Goal: Use online tool/utility: Use online tool/utility

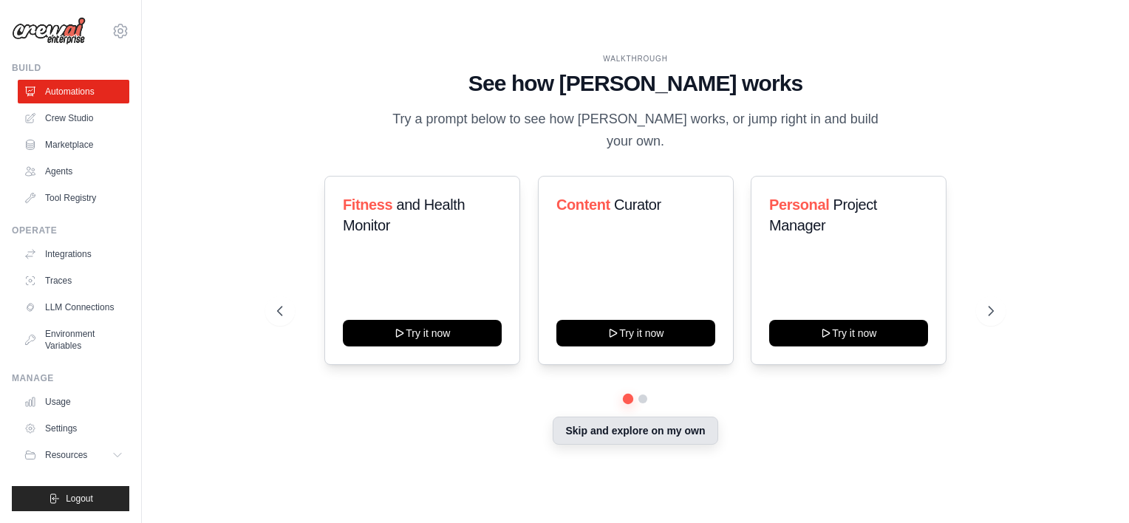
click at [663, 427] on button "Skip and explore on my own" at bounding box center [635, 431] width 165 height 28
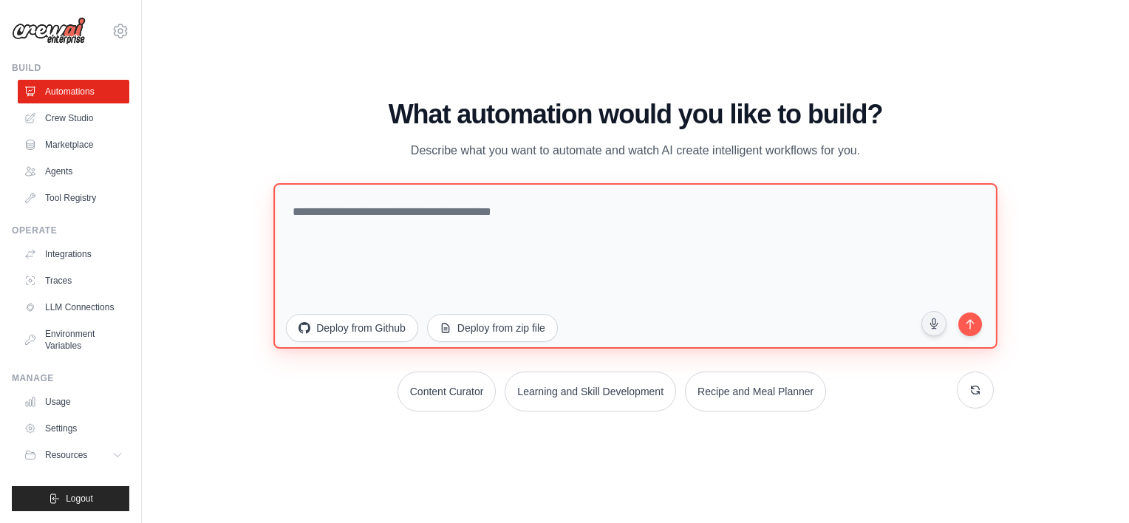
click at [542, 231] on textarea at bounding box center [634, 265] width 723 height 165
paste textarea "**********"
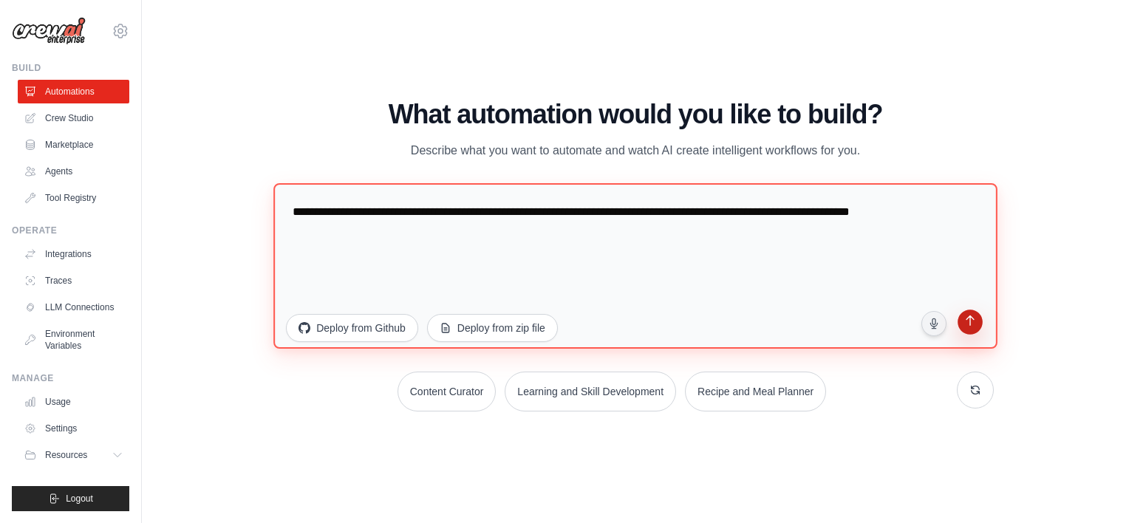
type textarea "**********"
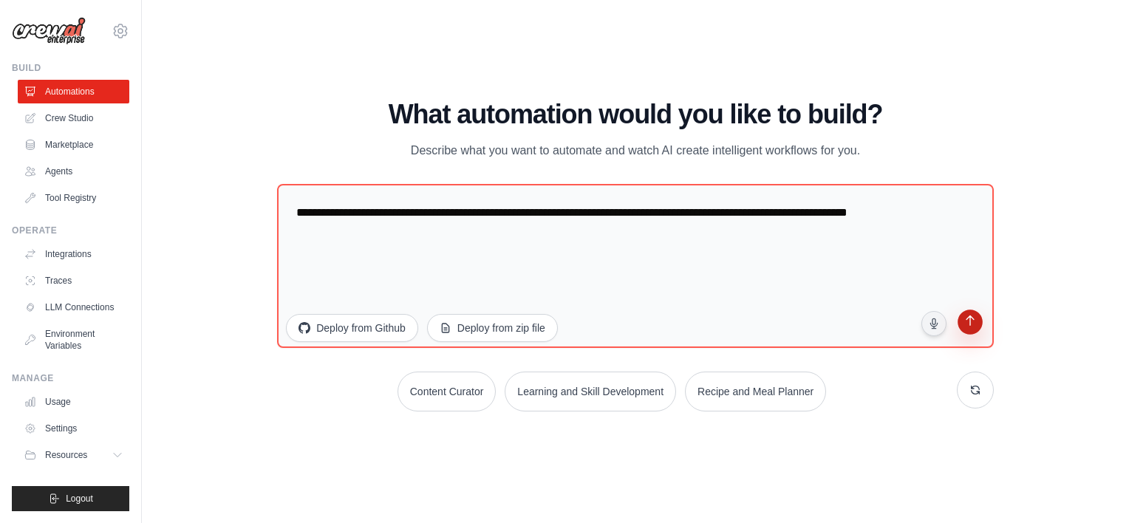
click at [966, 326] on icon "submit" at bounding box center [970, 322] width 14 height 14
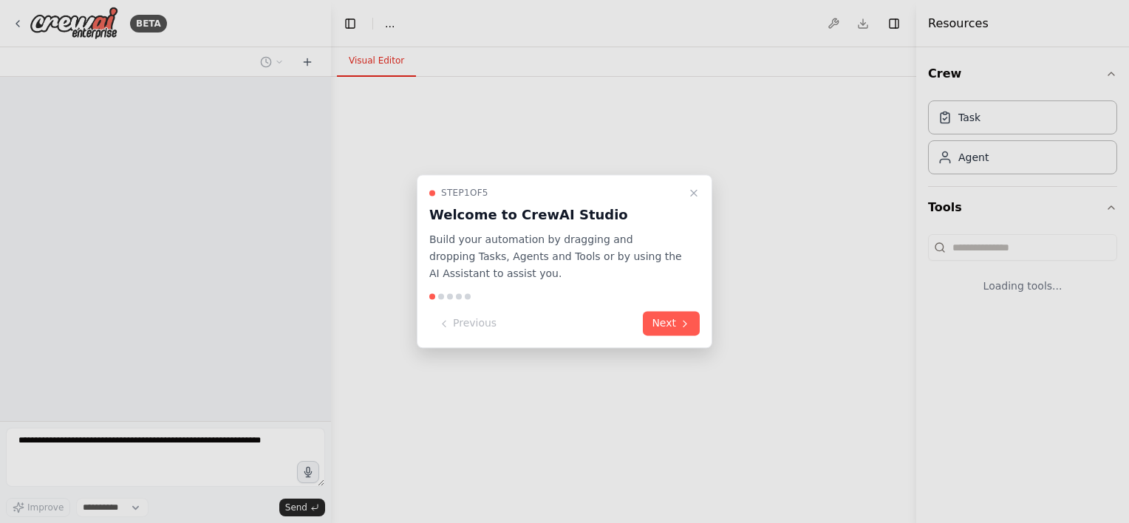
select select "****"
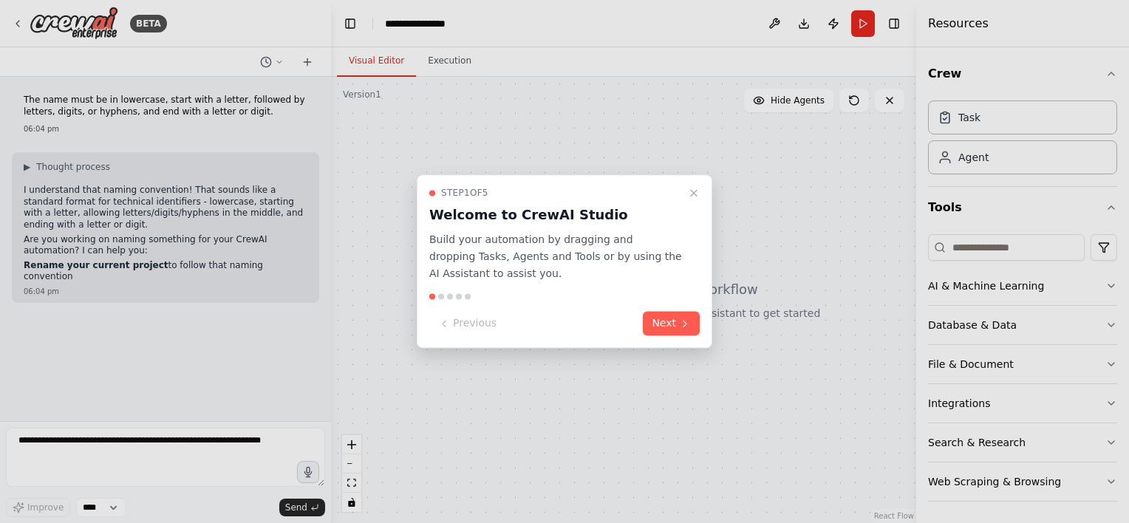
click at [681, 322] on icon at bounding box center [685, 324] width 12 height 12
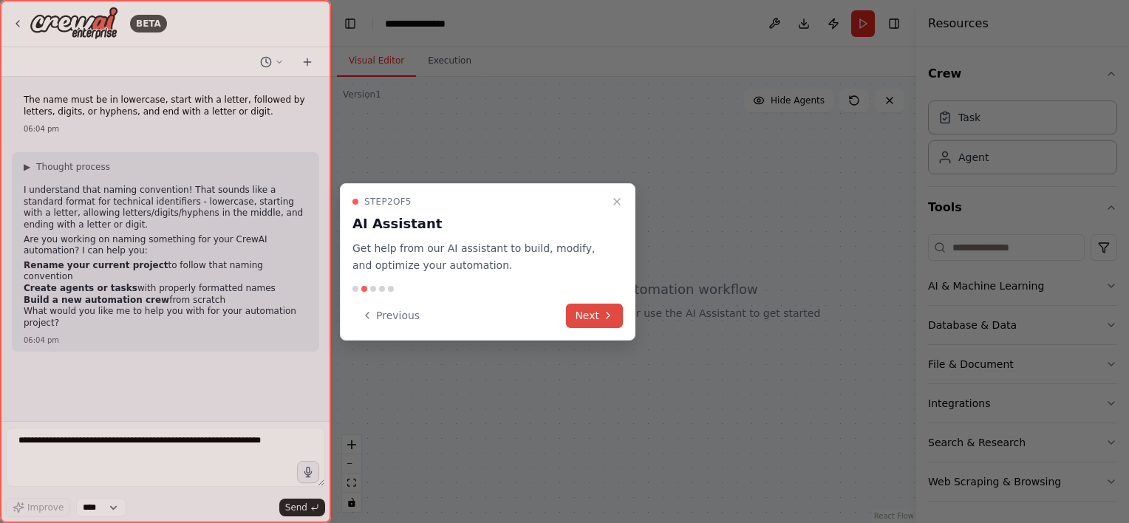
click at [606, 313] on icon at bounding box center [608, 316] width 12 height 12
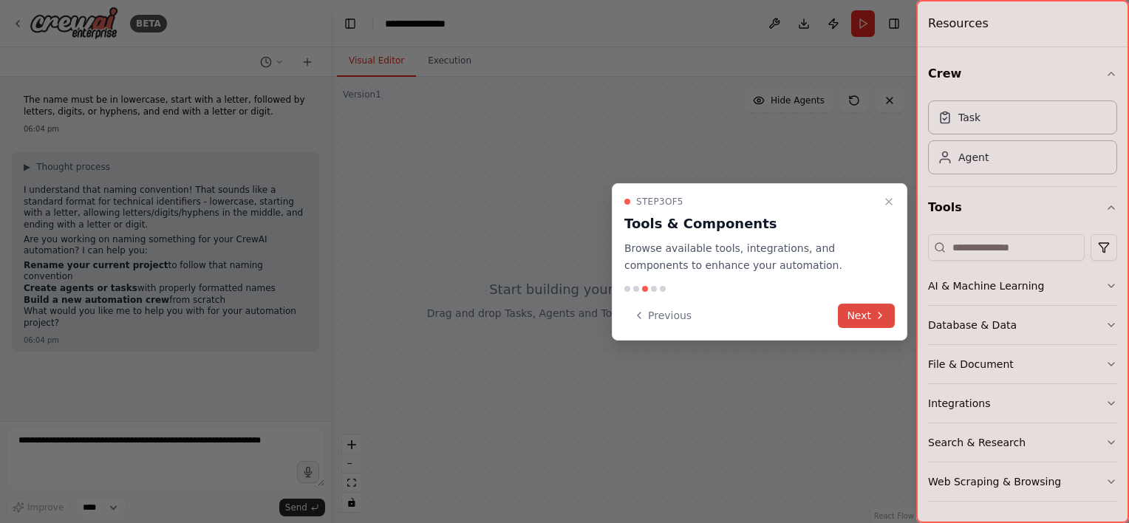
click at [852, 321] on button "Next" at bounding box center [866, 316] width 57 height 24
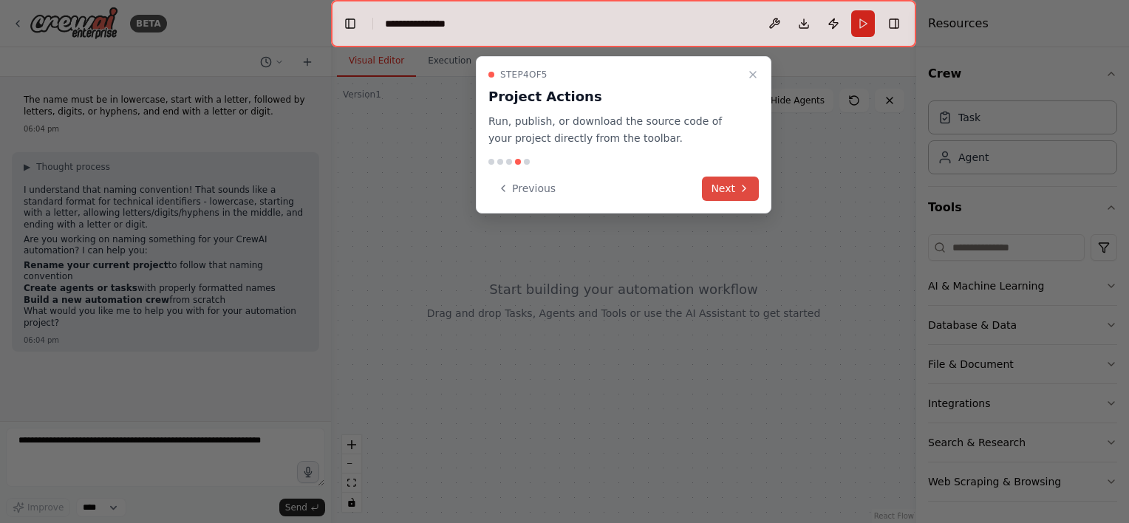
click at [751, 182] on button "Next" at bounding box center [730, 189] width 57 height 24
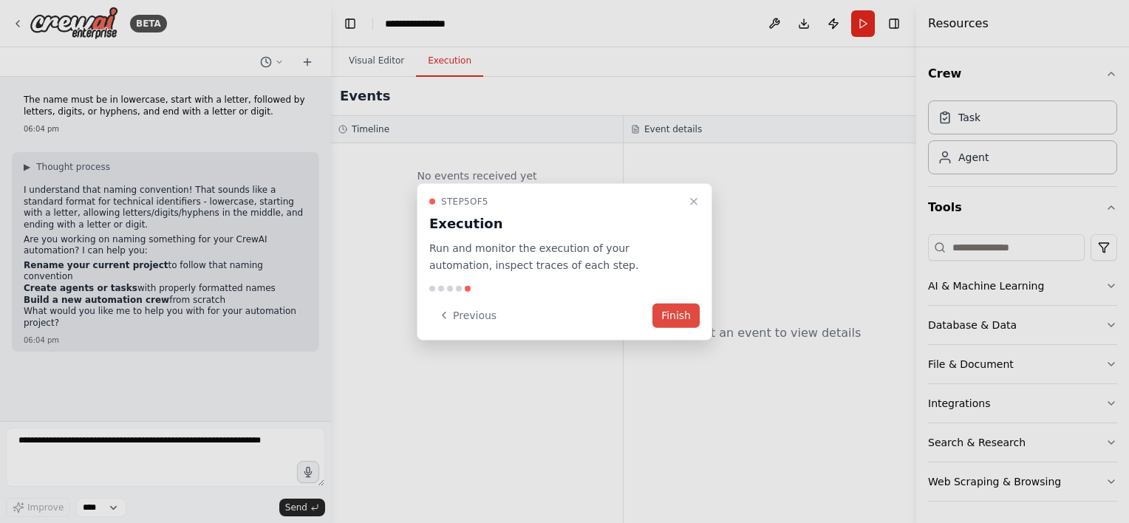
click at [685, 316] on button "Finish" at bounding box center [675, 315] width 47 height 24
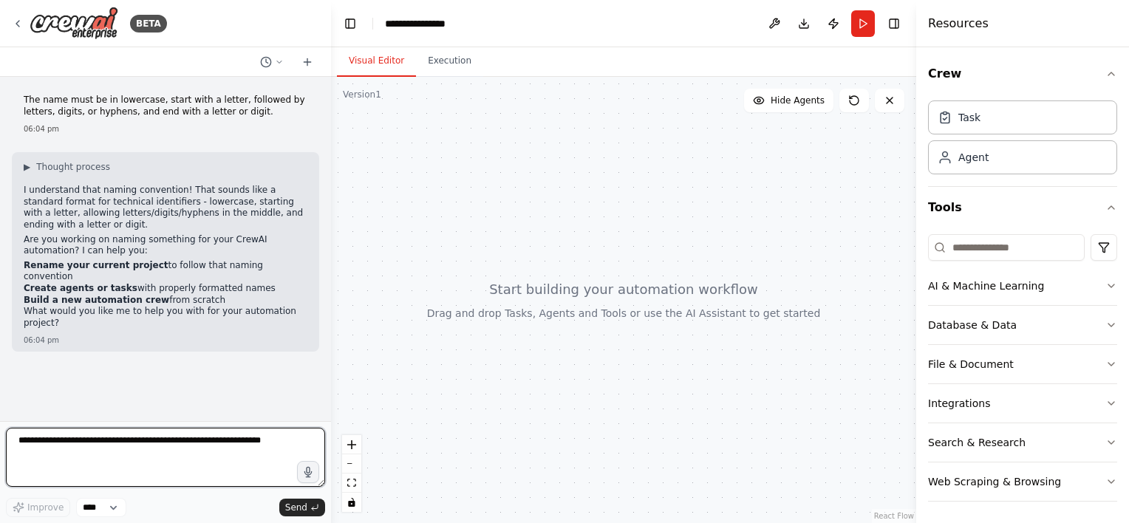
click at [123, 451] on textarea at bounding box center [165, 457] width 319 height 59
click at [232, 457] on textarea at bounding box center [165, 457] width 319 height 59
type textarea "**********"
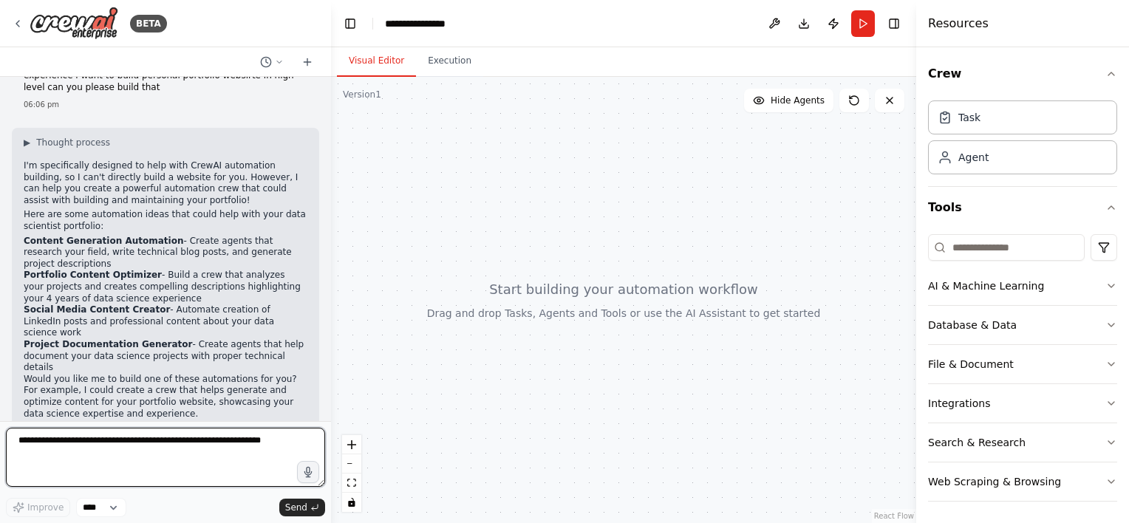
scroll to position [323, 0]
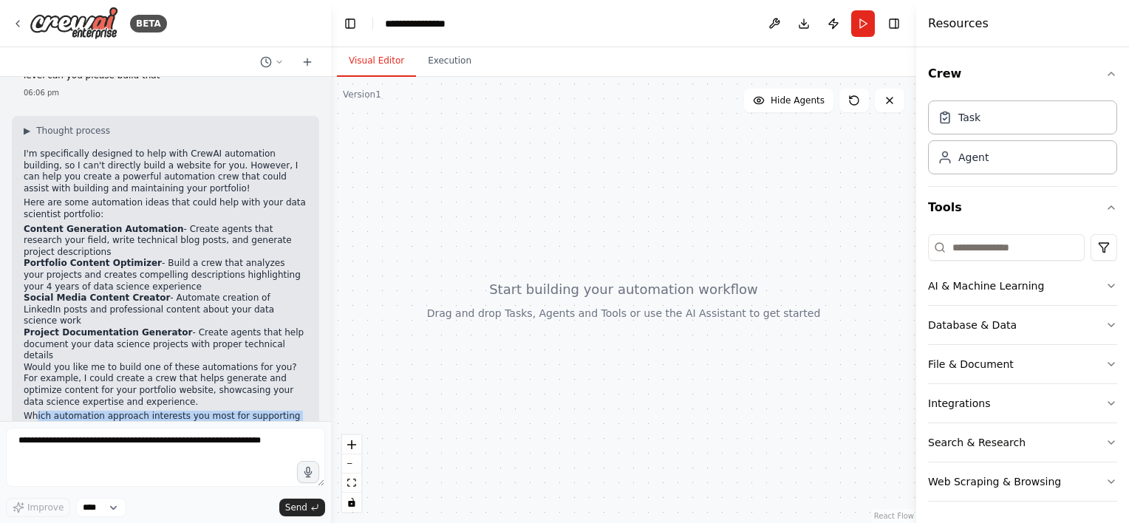
drag, startPoint x: 35, startPoint y: 366, endPoint x: 141, endPoint y: 380, distance: 106.5
click at [141, 411] on p "Which automation approach interests you most for supporting your portfolio goal…" at bounding box center [166, 422] width 284 height 23
drag, startPoint x: 141, startPoint y: 380, endPoint x: 197, endPoint y: 410, distance: 63.1
click at [197, 410] on div "▶ Thought process I'm specifically designed to help with CrewAI automation buil…" at bounding box center [165, 286] width 307 height 341
click at [461, 67] on button "Execution" at bounding box center [449, 61] width 67 height 31
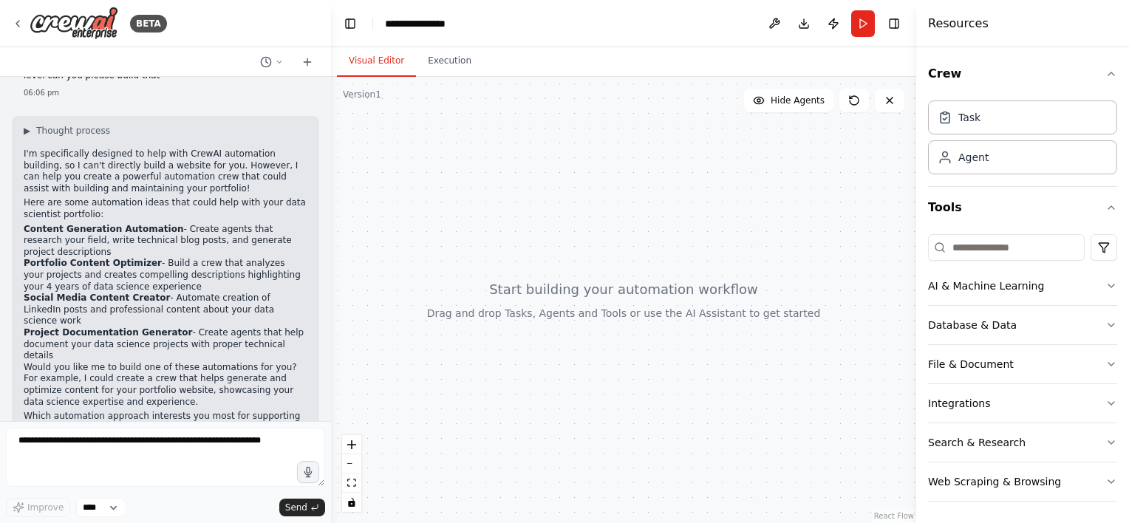
click at [374, 68] on button "Visual Editor" at bounding box center [376, 61] width 79 height 31
click at [588, 352] on div at bounding box center [623, 300] width 585 height 446
click at [863, 25] on button "Run" at bounding box center [863, 23] width 24 height 27
